Goal: Task Accomplishment & Management: Complete application form

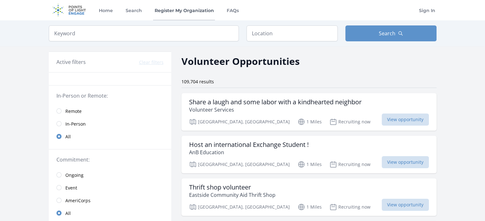
click at [182, 9] on link "Register My Organization" at bounding box center [184, 10] width 62 height 20
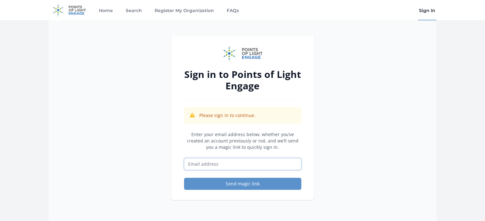
click at [190, 164] on input "Email address" at bounding box center [242, 164] width 117 height 12
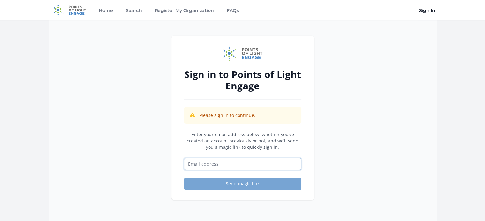
type input "waculturalcenter@gmail.com"
click at [230, 183] on button "Send magic link" at bounding box center [242, 184] width 117 height 12
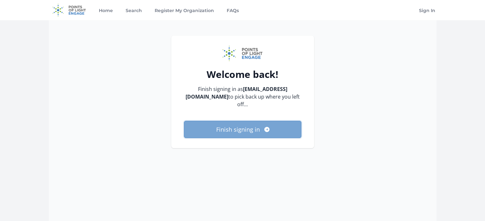
click at [230, 129] on button "Finish signing in" at bounding box center [242, 129] width 117 height 17
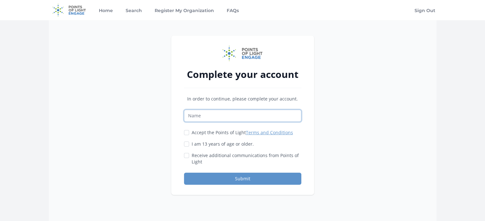
click at [203, 118] on input "Name" at bounding box center [242, 116] width 117 height 12
type input "[EMAIL_ADDRESS][DOMAIN_NAME]"
click at [186, 132] on input "Accept the Points of Light Terms and Conditions" at bounding box center [186, 132] width 5 height 5
checkbox input "true"
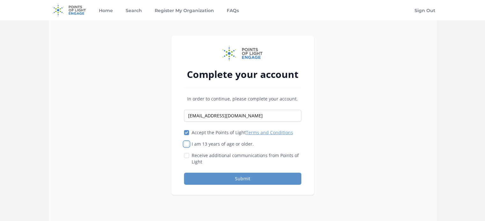
click at [186, 142] on input "I am 13 years of age or older." at bounding box center [186, 144] width 5 height 5
checkbox input "true"
click at [186, 156] on input "Receive additional communications from Points of Light" at bounding box center [186, 155] width 5 height 5
checkbox input "true"
click at [251, 177] on button "Submit" at bounding box center [242, 179] width 117 height 12
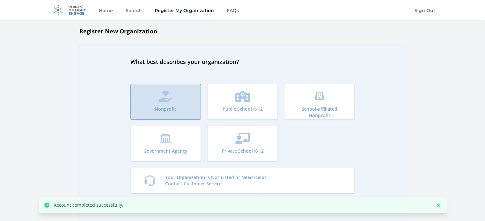
click at [168, 99] on icon "submit" at bounding box center [165, 96] width 13 height 11
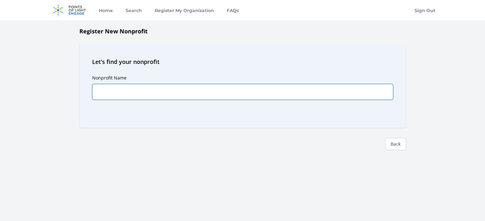
click at [115, 94] on input "Nonprofit Name" at bounding box center [242, 92] width 301 height 16
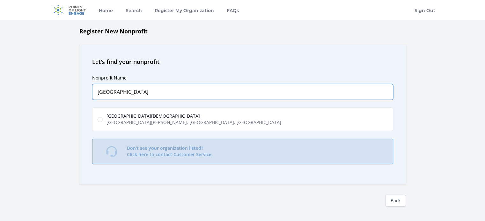
type input "[GEOGRAPHIC_DATA]"
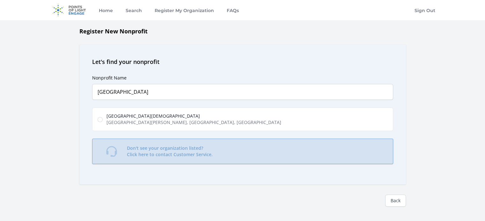
click at [173, 151] on p "Don't see your organization listed? Click here to contact Customer Service." at bounding box center [170, 151] width 86 height 13
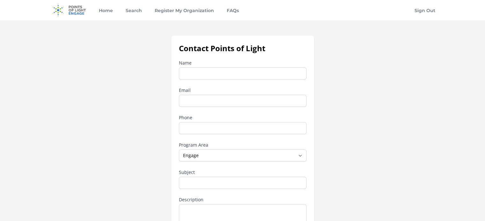
click at [189, 72] on input "Name" at bounding box center [242, 74] width 127 height 12
type input "Mongolian cultural center"
type input "waculturalcenter@gmail.com"
type input "2062099437"
click at [205, 157] on select "--None-- Daily Point of Light Award Disney Family Volunteer Rewards Global Netw…" at bounding box center [242, 156] width 127 height 12
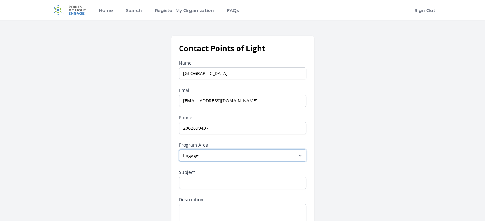
select select "Daily Point of Light Award"
click at [179, 150] on select "--None-- Daily Point of Light Award Disney Family Volunteer Rewards Global Netw…" at bounding box center [242, 156] width 127 height 12
click at [203, 184] on input "Subject" at bounding box center [242, 183] width 127 height 12
click at [183, 181] on input "Subject" at bounding box center [242, 183] width 127 height 12
type input "V"
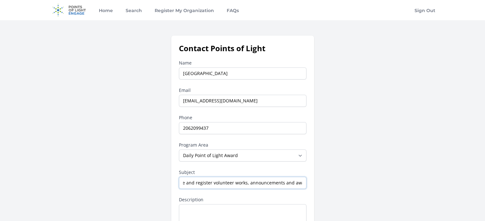
scroll to position [0, 23]
type input "Cooperate and register volunteer works, announcements and award"
click at [190, 211] on textarea "Description" at bounding box center [242, 217] width 127 height 25
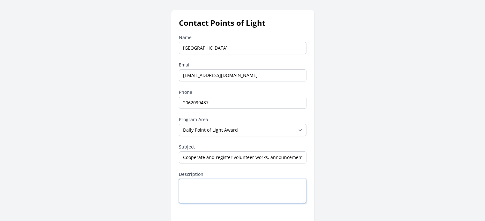
scroll to position [38, 0]
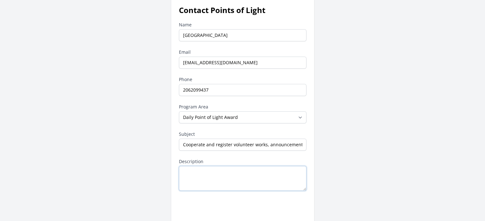
click at [188, 173] on textarea "Description" at bounding box center [242, 178] width 127 height 25
paste textarea "TO PROMOTE INITIATIVES FOR INVOLVING MONGOLIAN COMMUNITY IN CULTURAL AND HERITA…"
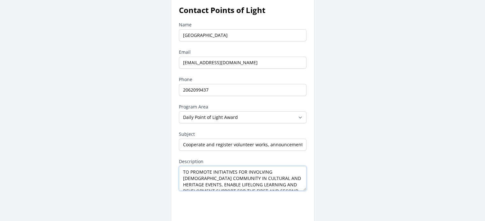
scroll to position [35, 0]
type textarea "TO PROMOTE INITIATIVES FOR INVOLVING MONGOLIAN COMMUNITY IN CULTURAL AND HERITA…"
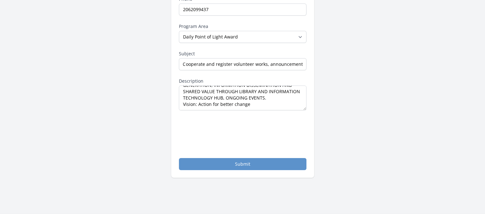
scroll to position [132, 0]
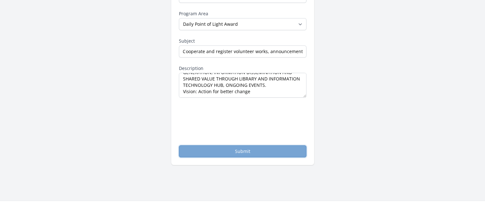
click at [238, 151] on button "Submit" at bounding box center [242, 152] width 127 height 12
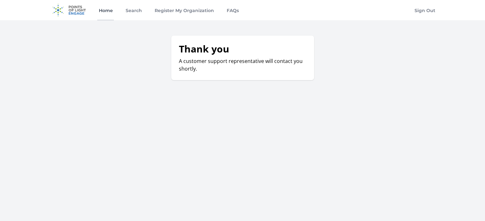
click at [105, 10] on link "Home" at bounding box center [105, 10] width 17 height 20
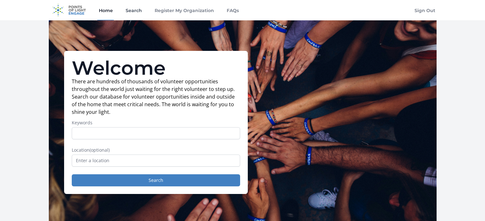
click at [134, 11] on link "Search" at bounding box center [133, 10] width 19 height 20
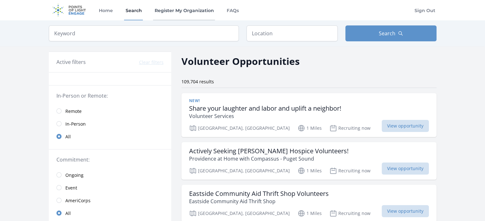
click at [183, 11] on link "Register My Organization" at bounding box center [184, 10] width 62 height 20
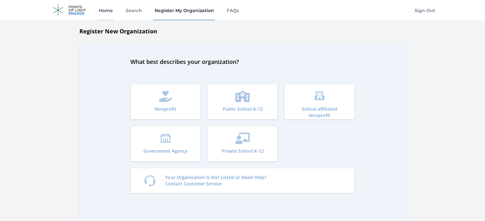
click at [107, 9] on link "Home" at bounding box center [105, 10] width 17 height 20
